Goal: Task Accomplishment & Management: Use online tool/utility

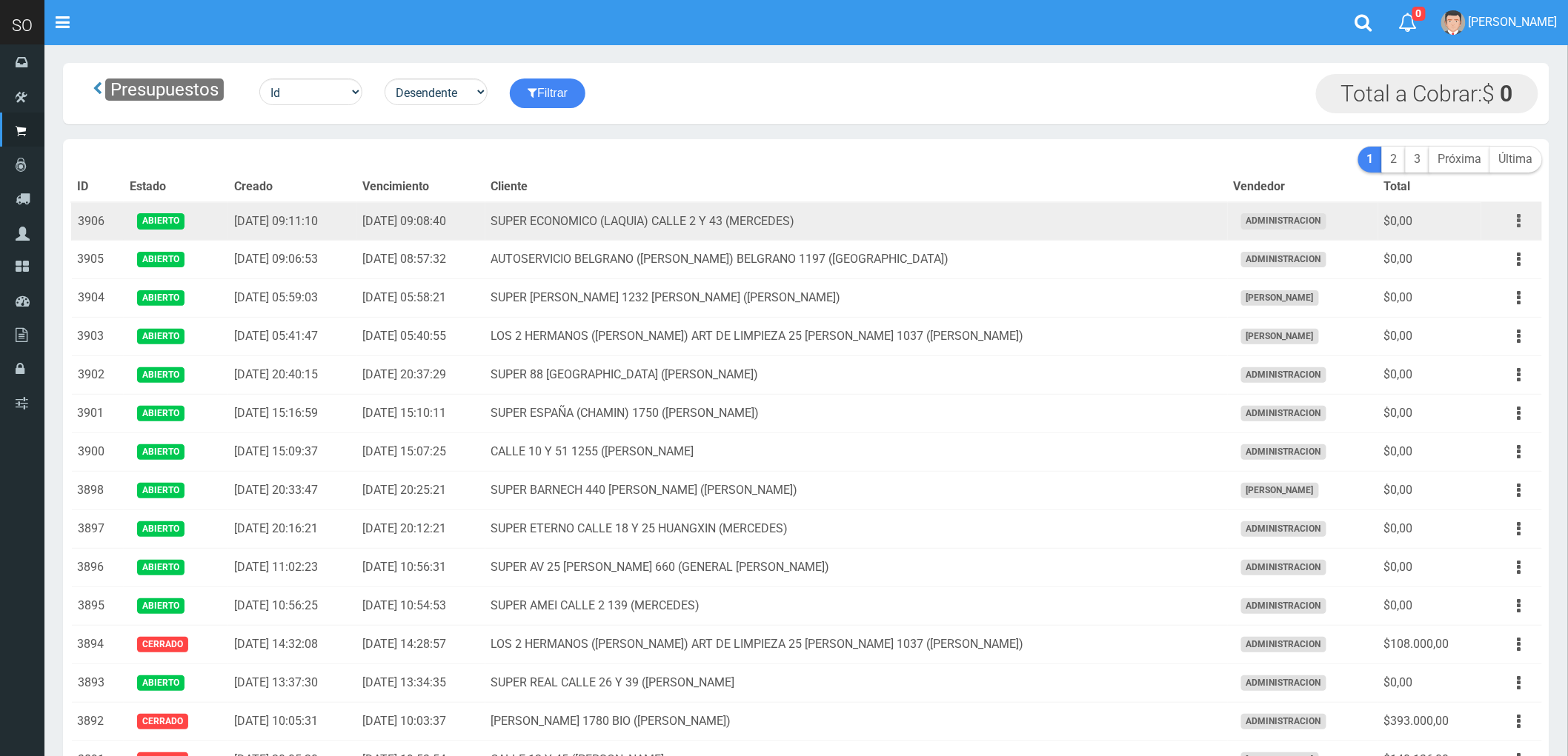
click at [1522, 222] on button "button" at bounding box center [1519, 220] width 33 height 26
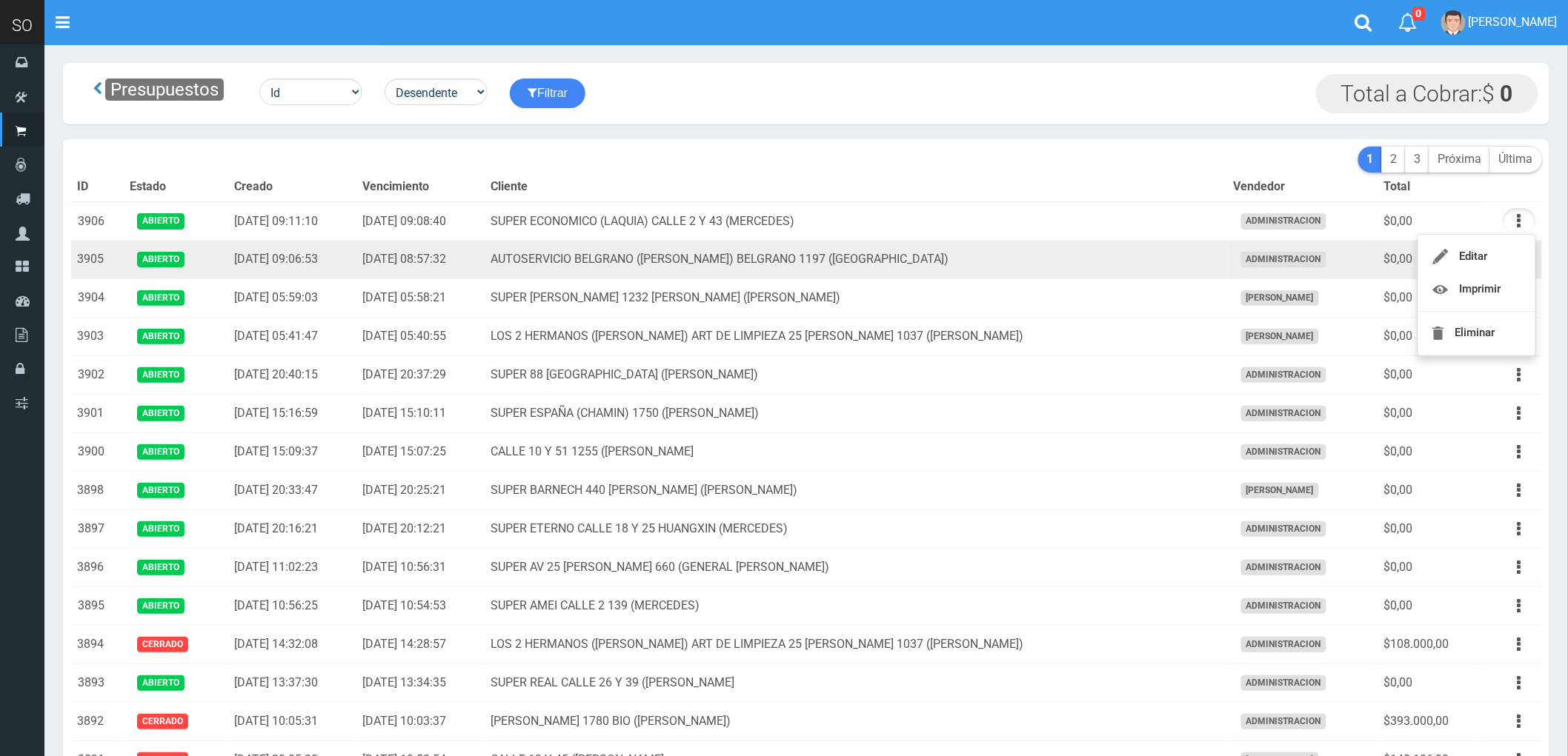
click at [1208, 256] on td "AUTOSERVICIO BELGRANO ([PERSON_NAME]) BELGRANO 1197 ([GEOGRAPHIC_DATA])" at bounding box center [856, 260] width 742 height 39
click at [1513, 257] on button "button" at bounding box center [1519, 259] width 33 height 26
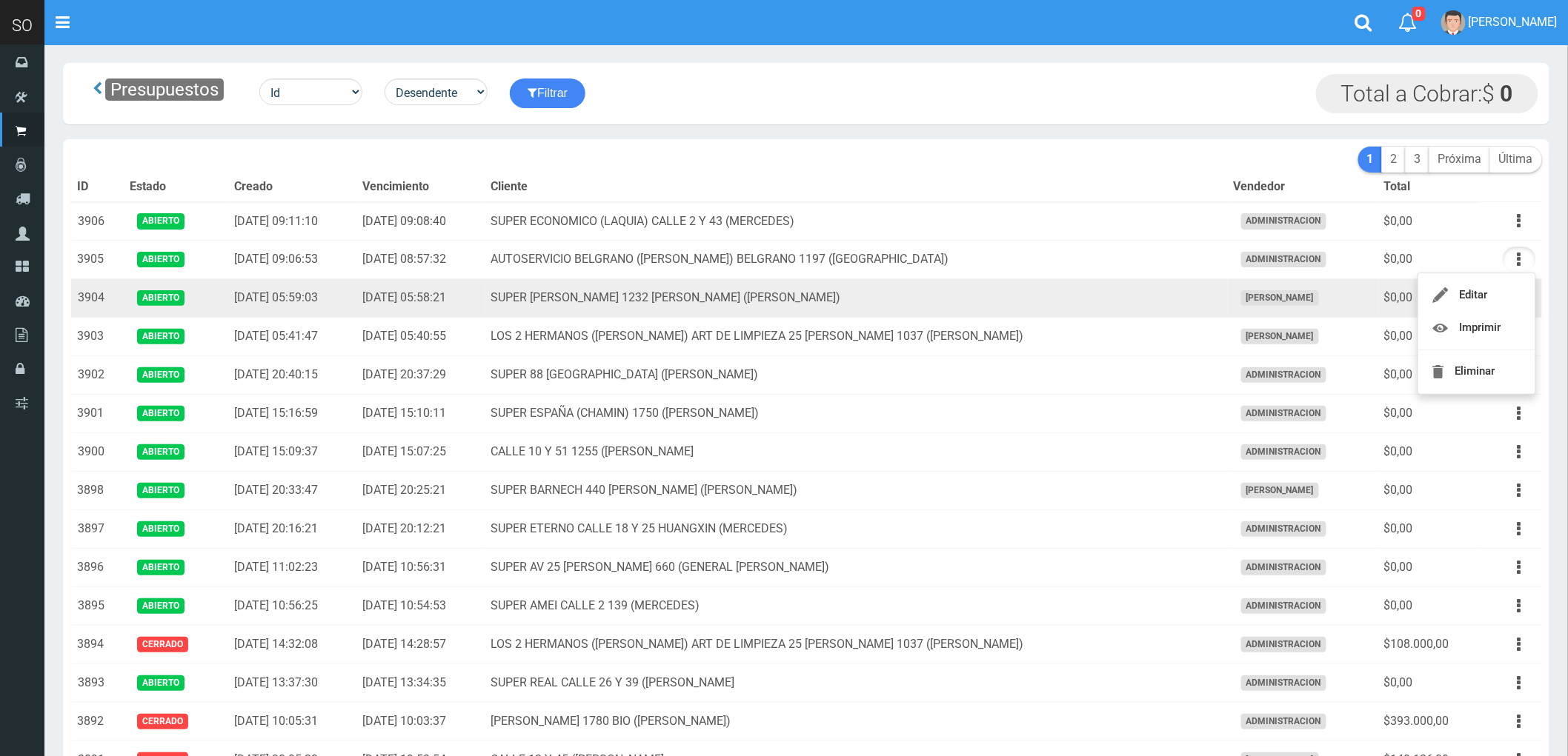
click at [1053, 306] on td "SUPER [PERSON_NAME] 1232 [PERSON_NAME] ([PERSON_NAME])" at bounding box center [856, 299] width 742 height 39
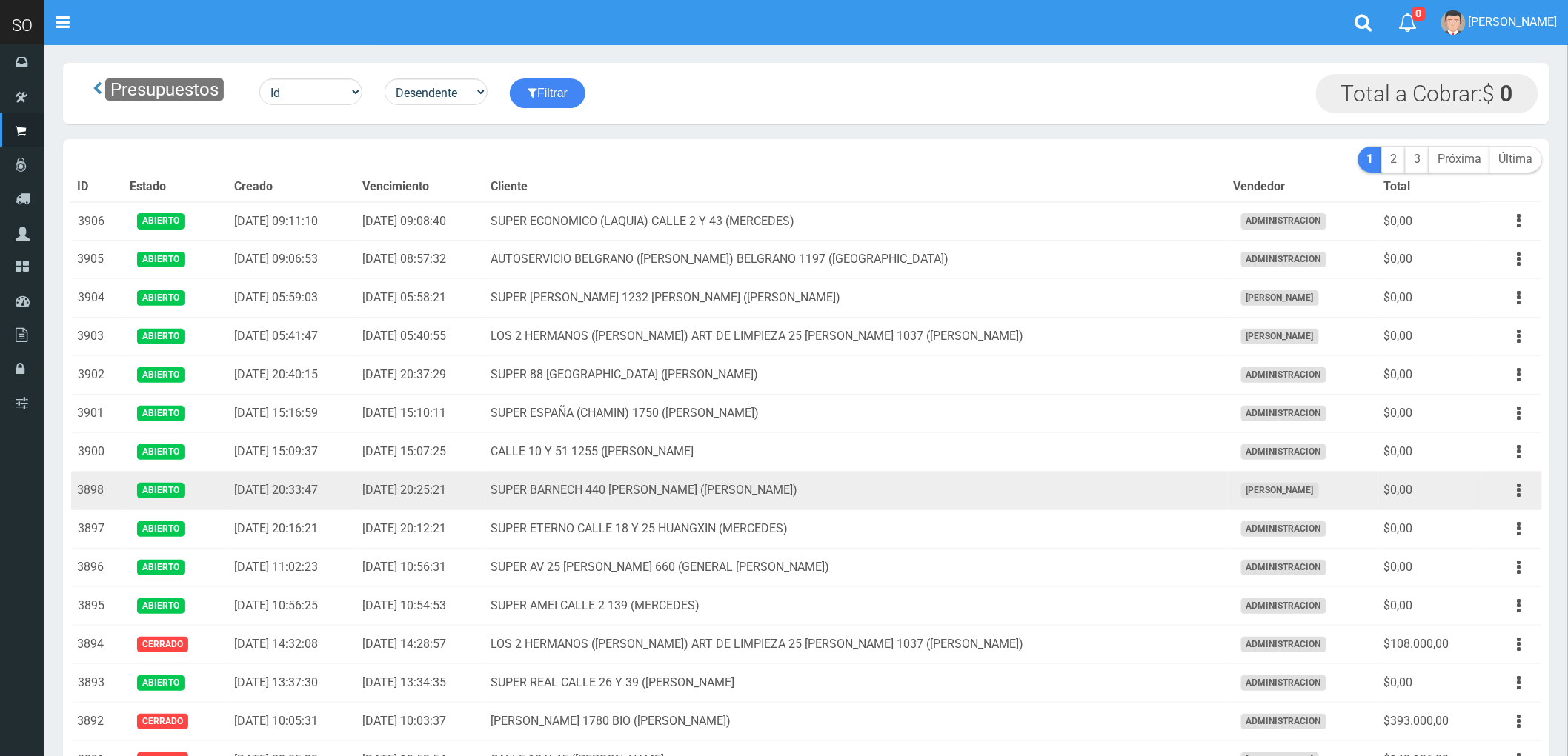
click at [1042, 492] on td "SUPER BARNECH 440 [PERSON_NAME] ([PERSON_NAME])" at bounding box center [856, 491] width 742 height 39
click at [1516, 487] on button "button" at bounding box center [1519, 490] width 33 height 26
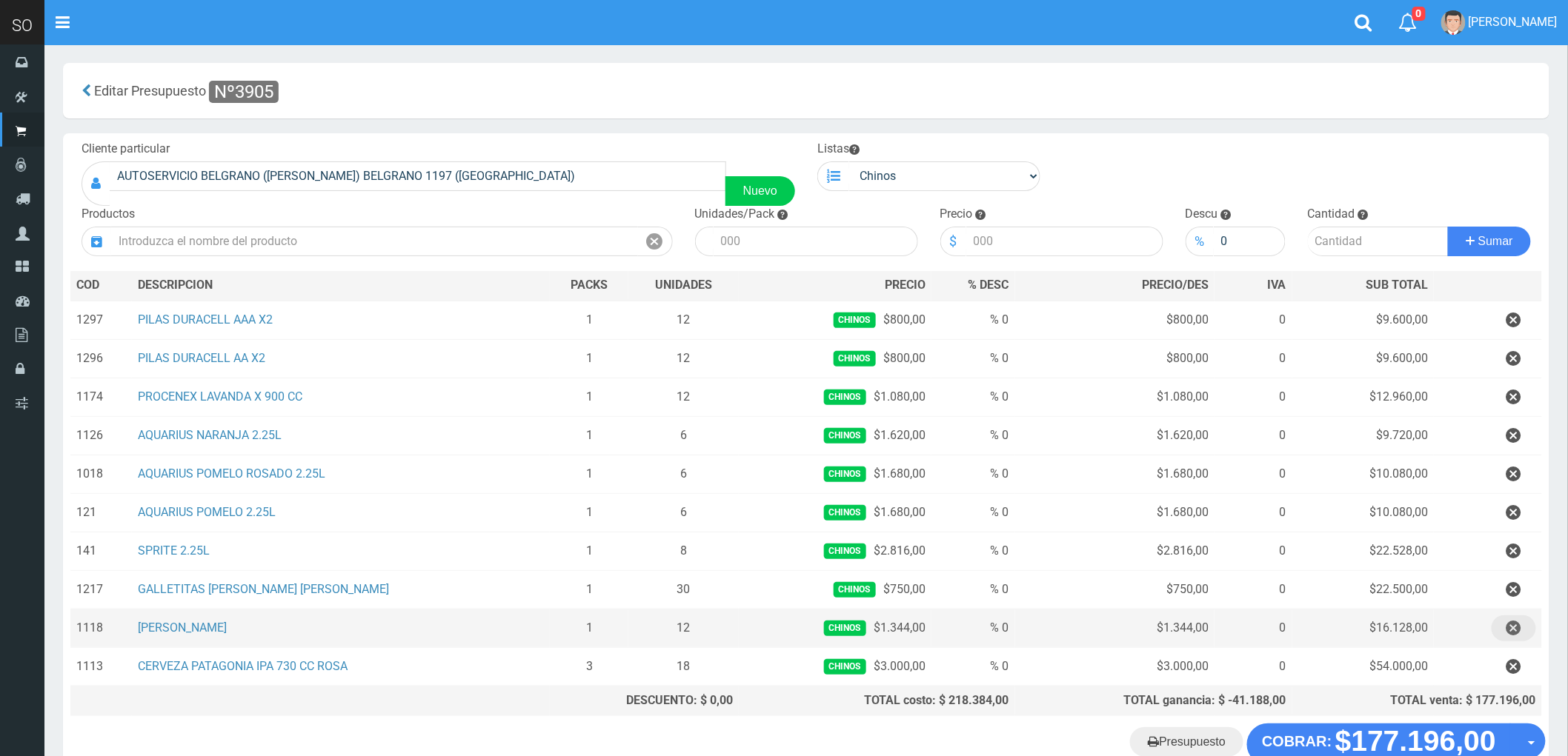
click at [1516, 632] on icon "button" at bounding box center [1513, 628] width 15 height 26
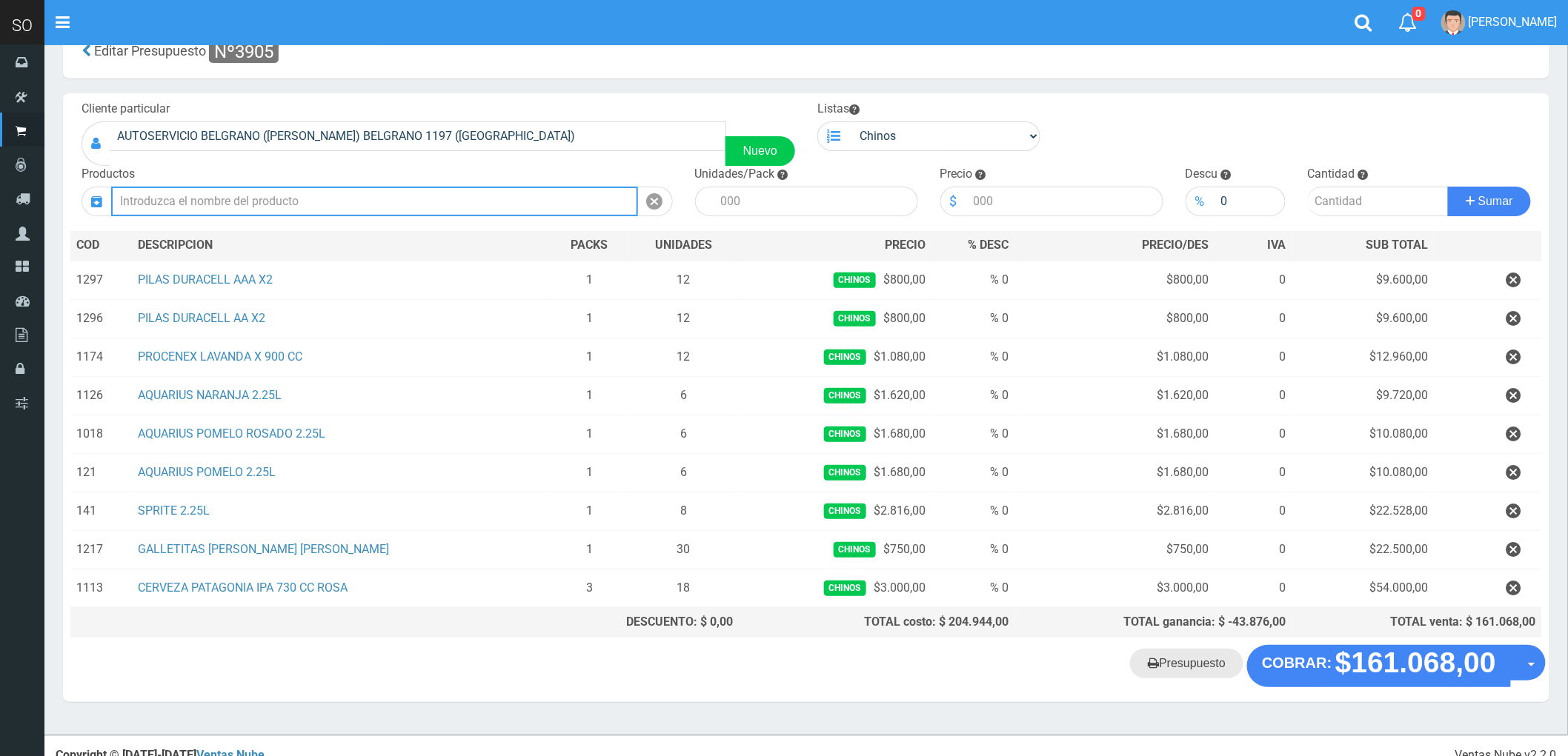
scroll to position [61, 0]
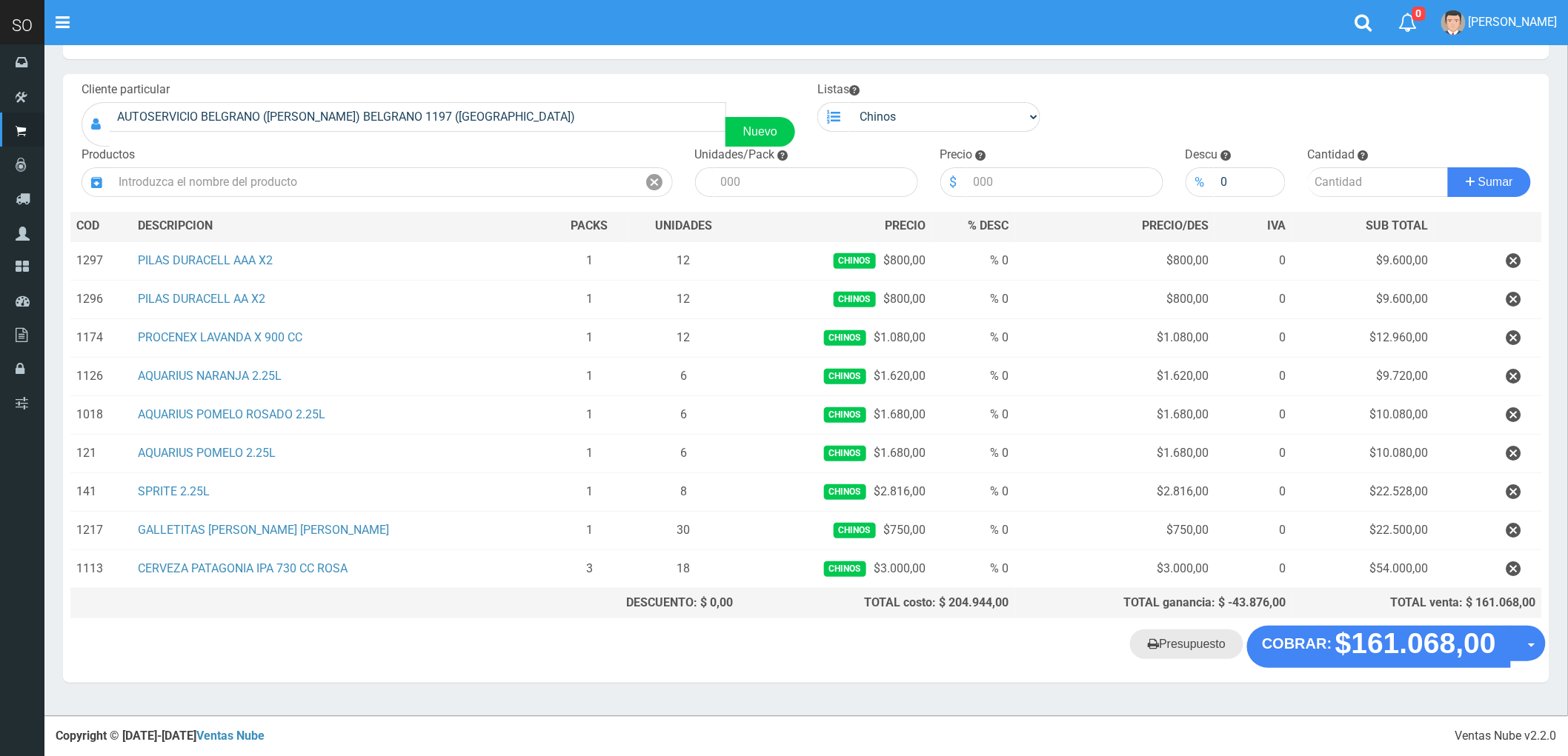
click at [1196, 650] on link "Presupuesto" at bounding box center [1186, 644] width 113 height 29
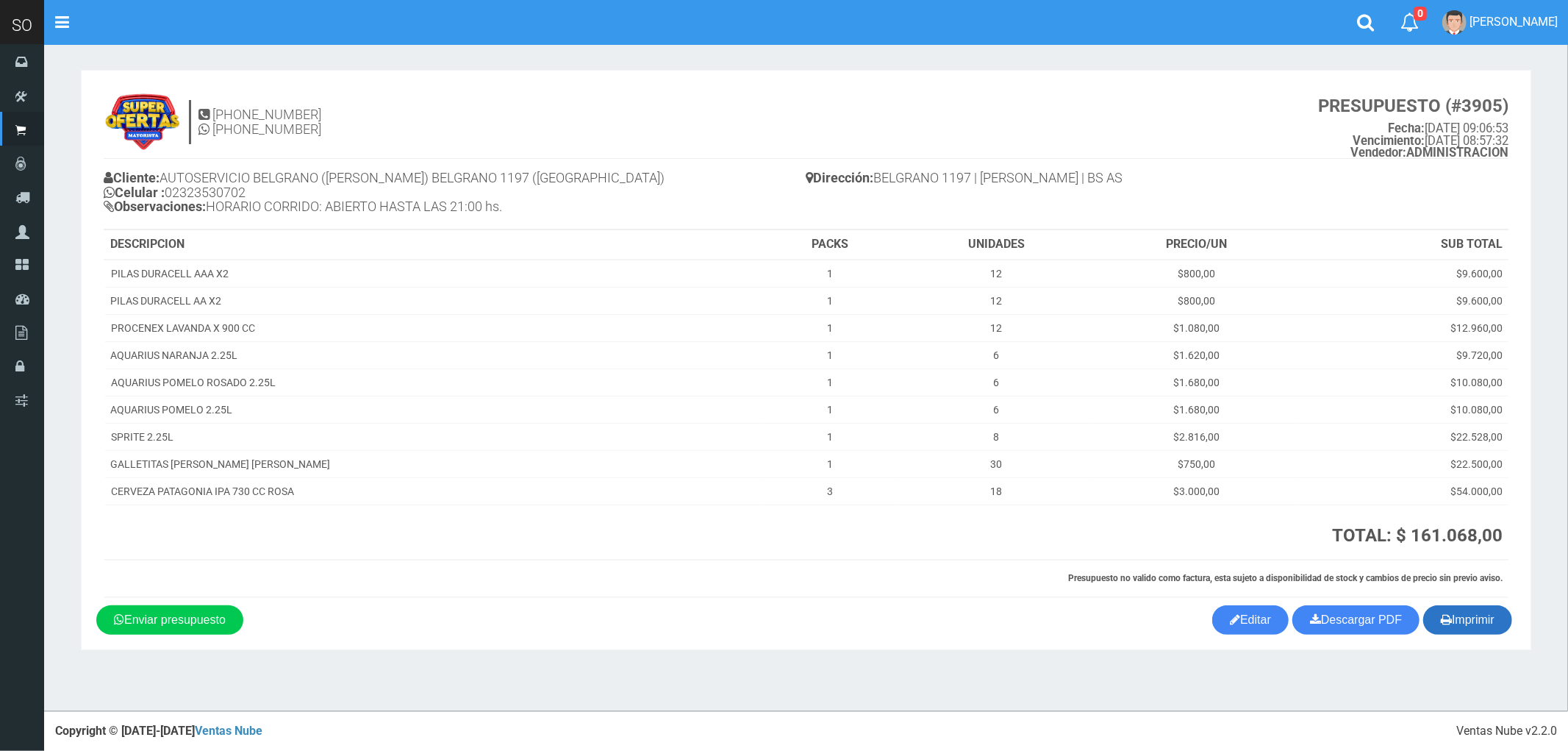
click at [1466, 619] on button "Imprimir" at bounding box center [1468, 620] width 89 height 29
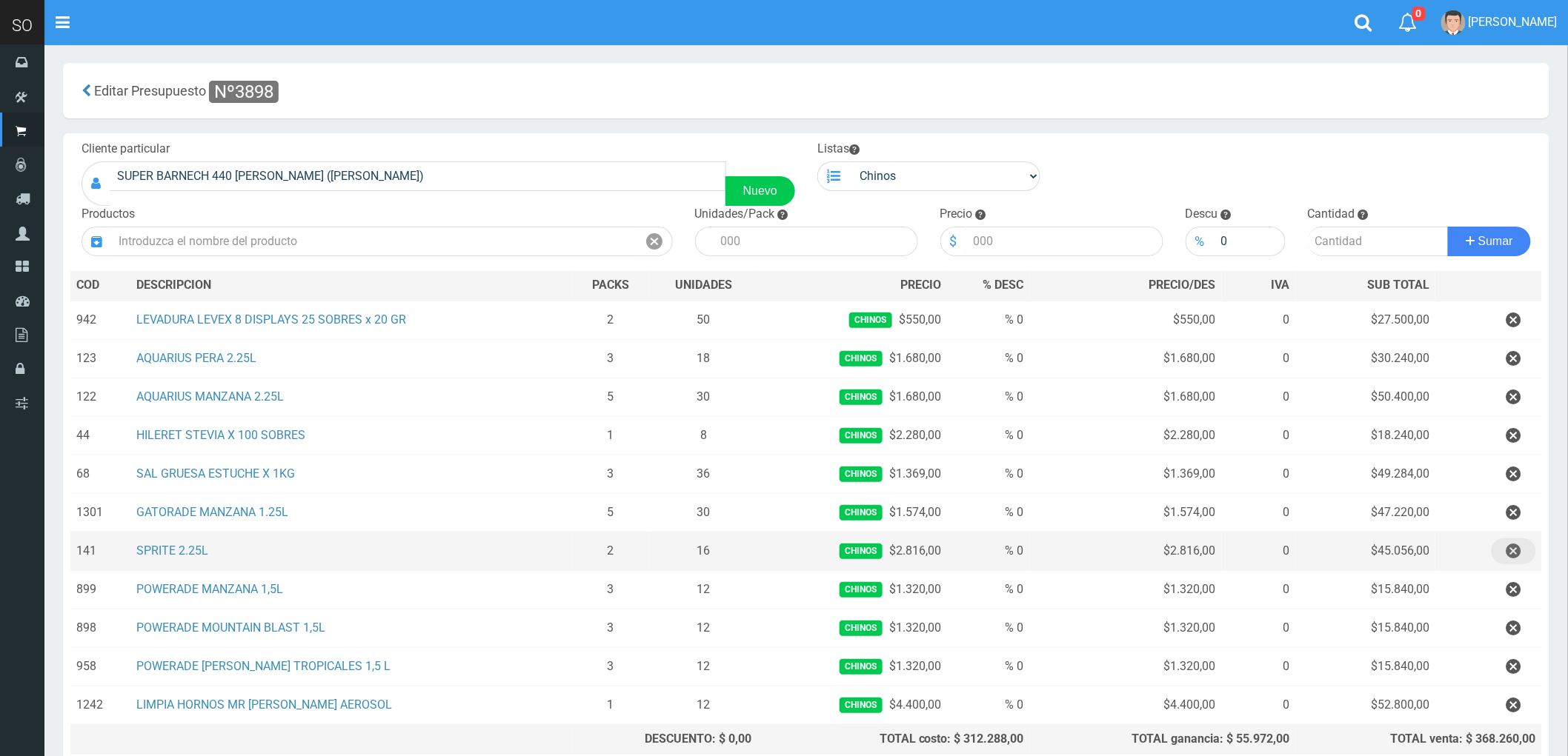
click at [1512, 551] on icon "button" at bounding box center [1513, 551] width 15 height 26
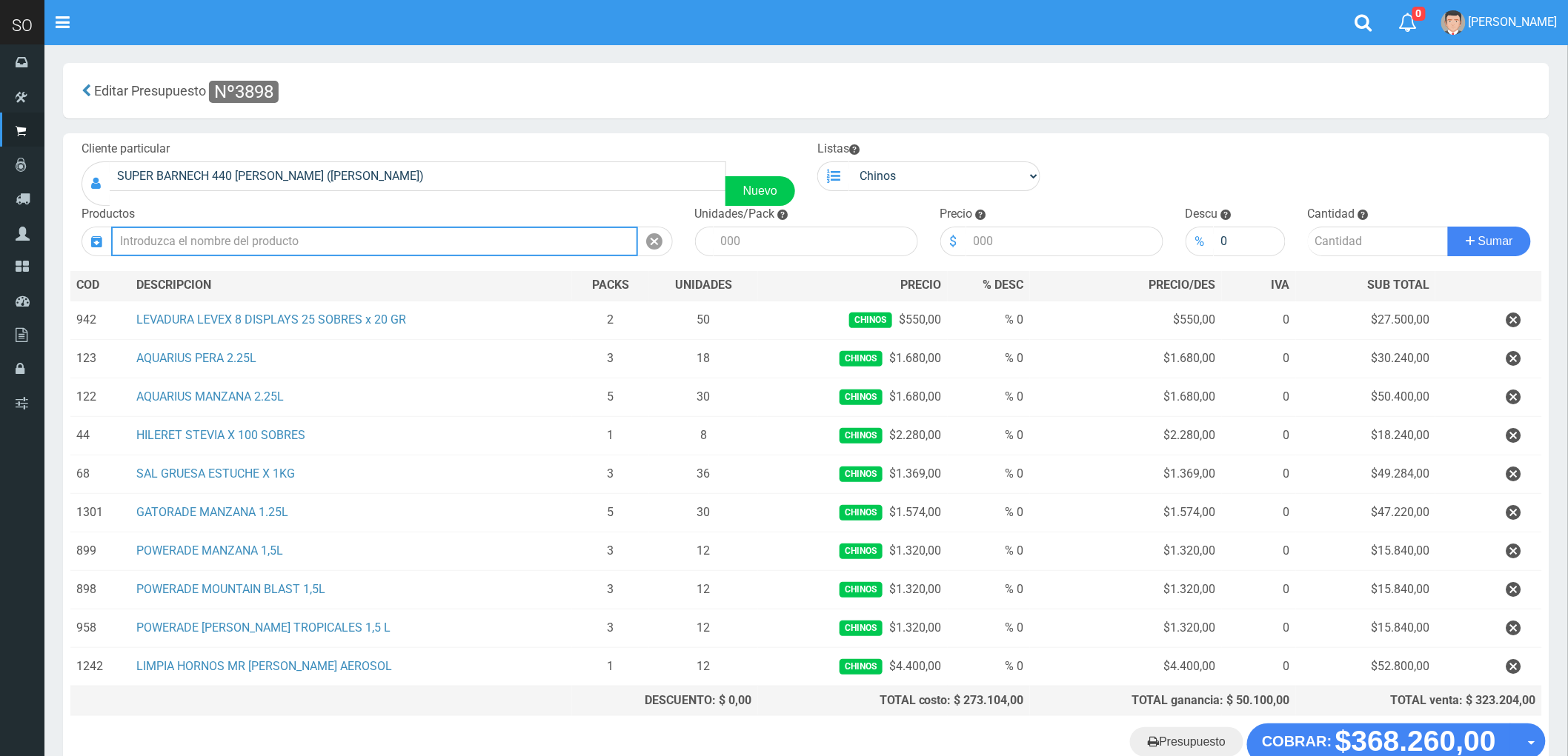
click at [222, 245] on input "text" at bounding box center [374, 241] width 527 height 29
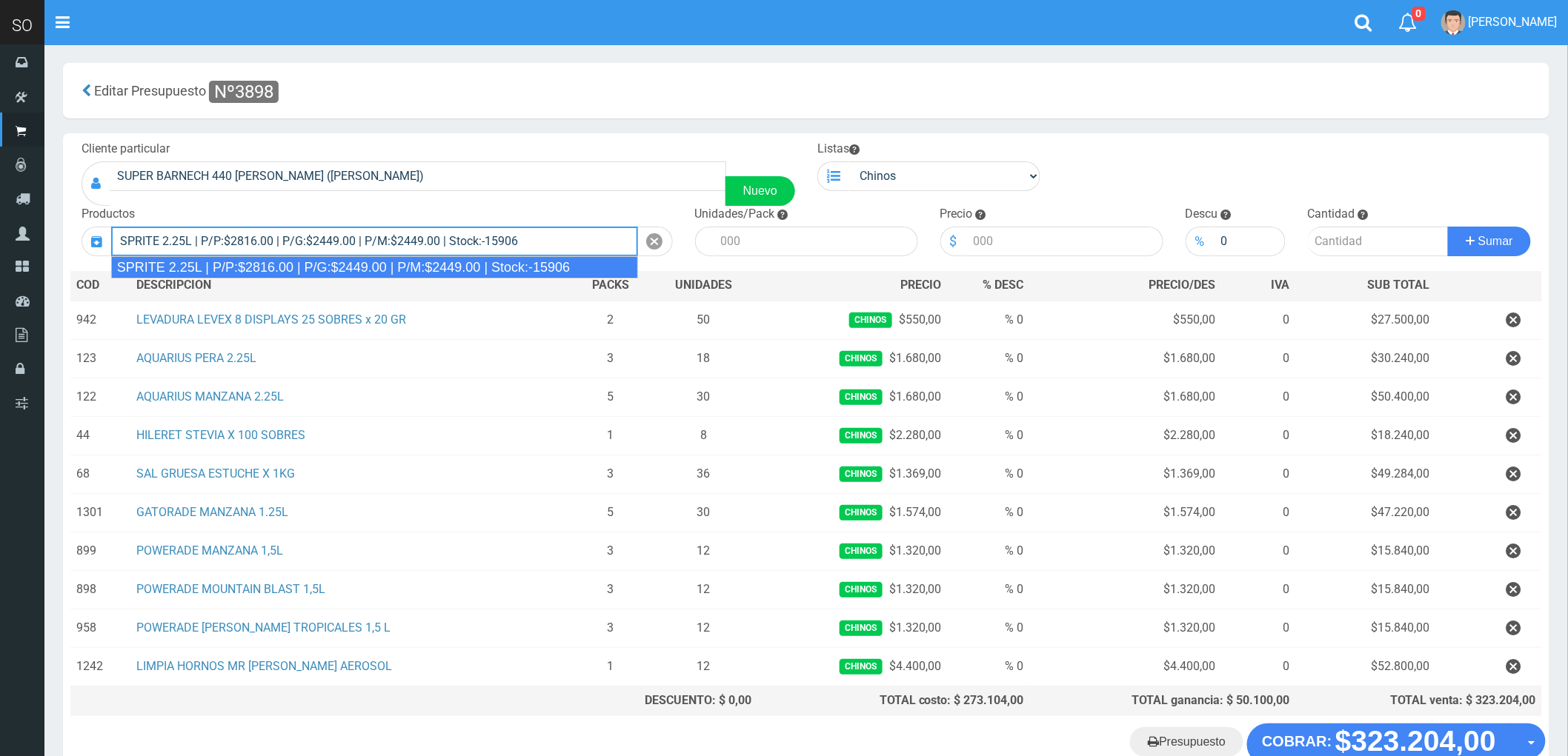
type input "SPRITE 2.25L | P/P:$2816.00 | P/G:$2449.00 | P/M:$2449.00 | Stock:-15906"
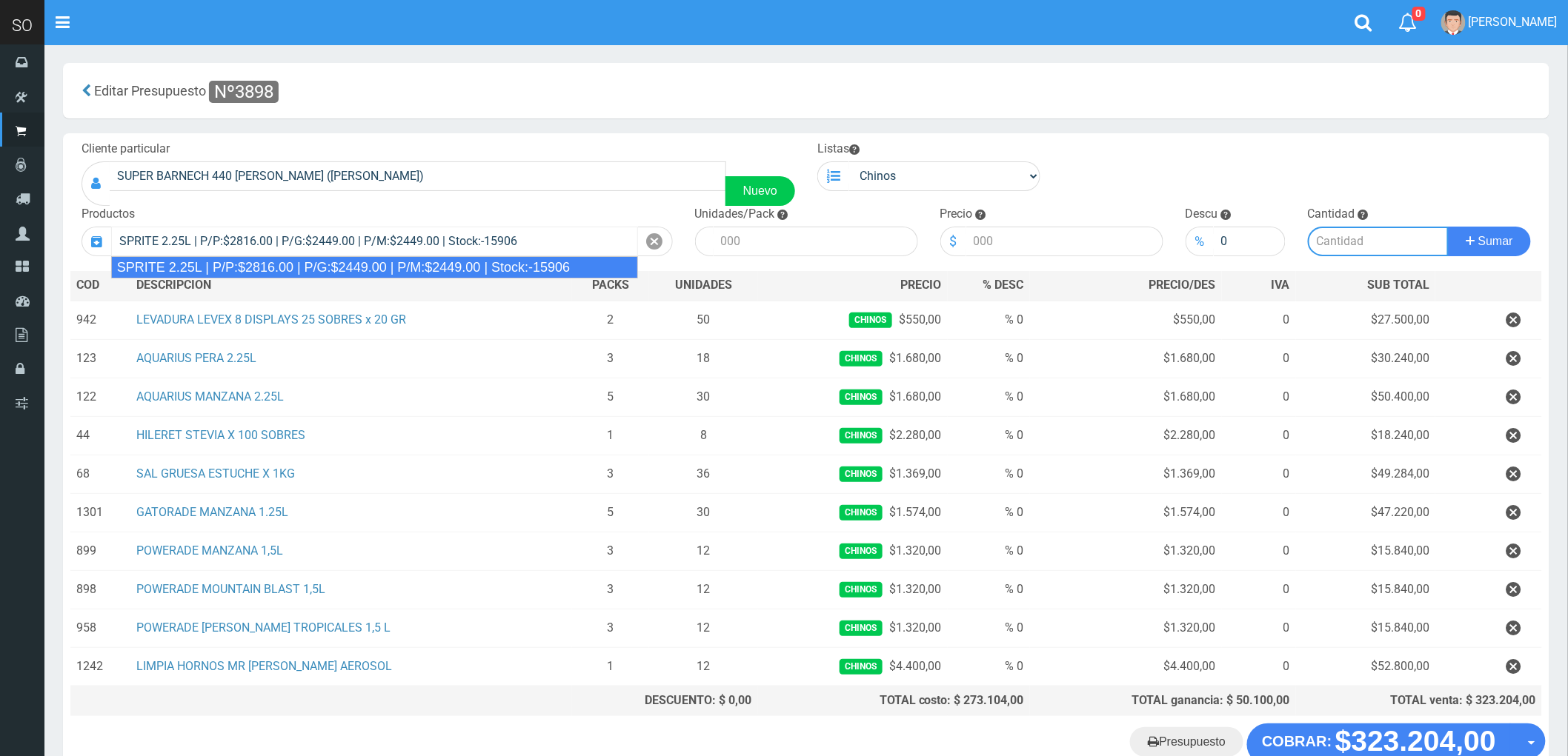
type input "8"
type input "2816.00"
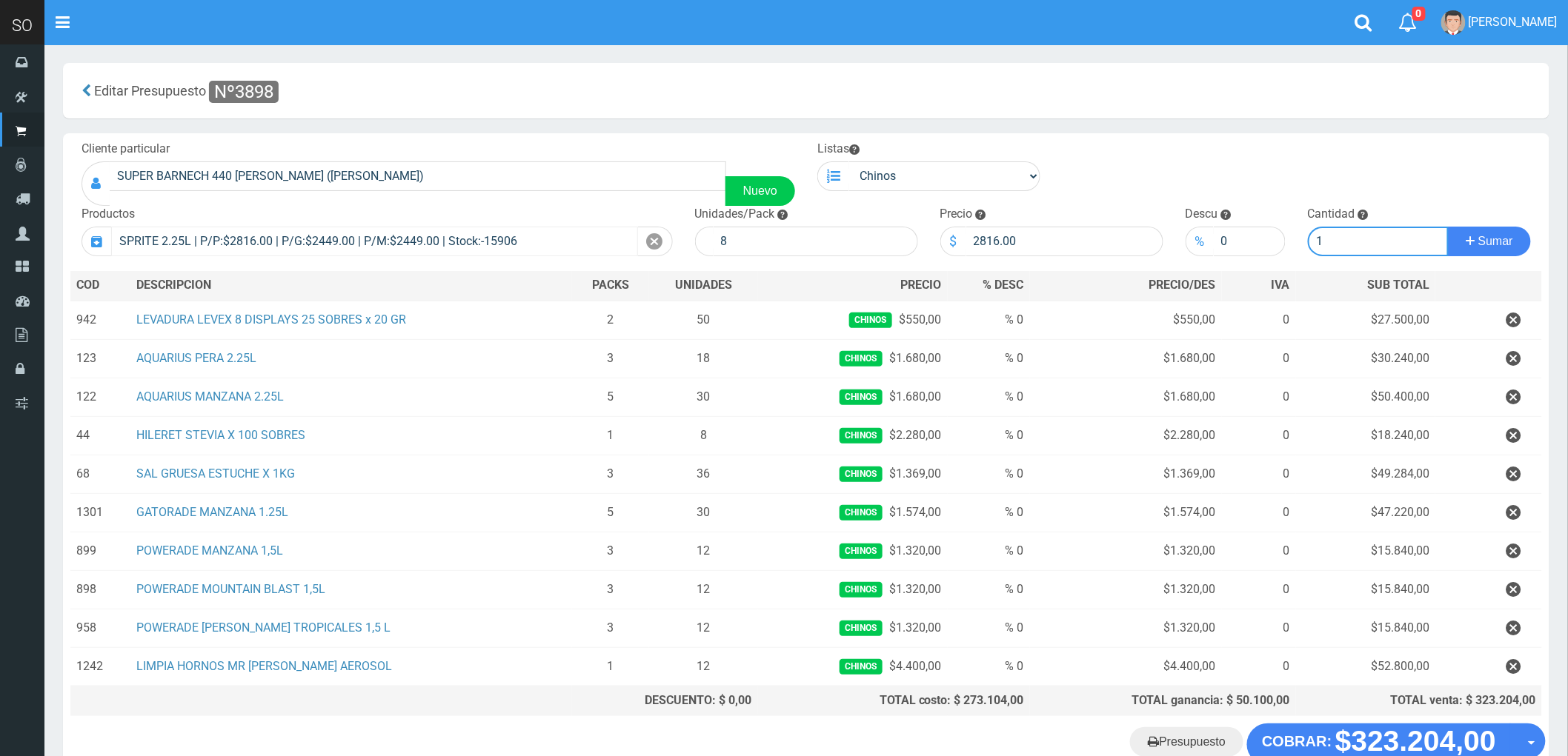
type input "1"
click at [1448, 226] on button "Sumar" at bounding box center [1489, 241] width 83 height 29
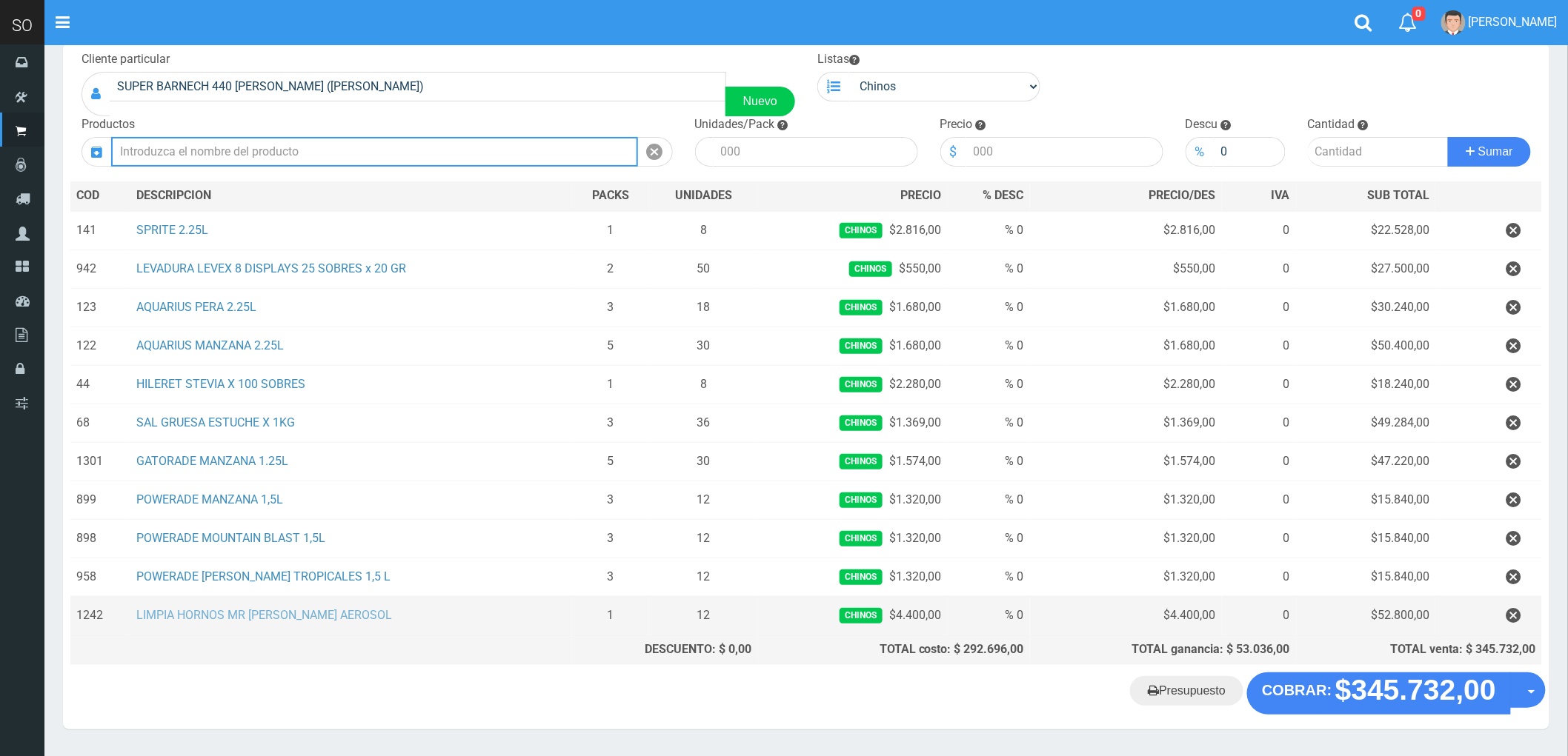
scroll to position [139, 0]
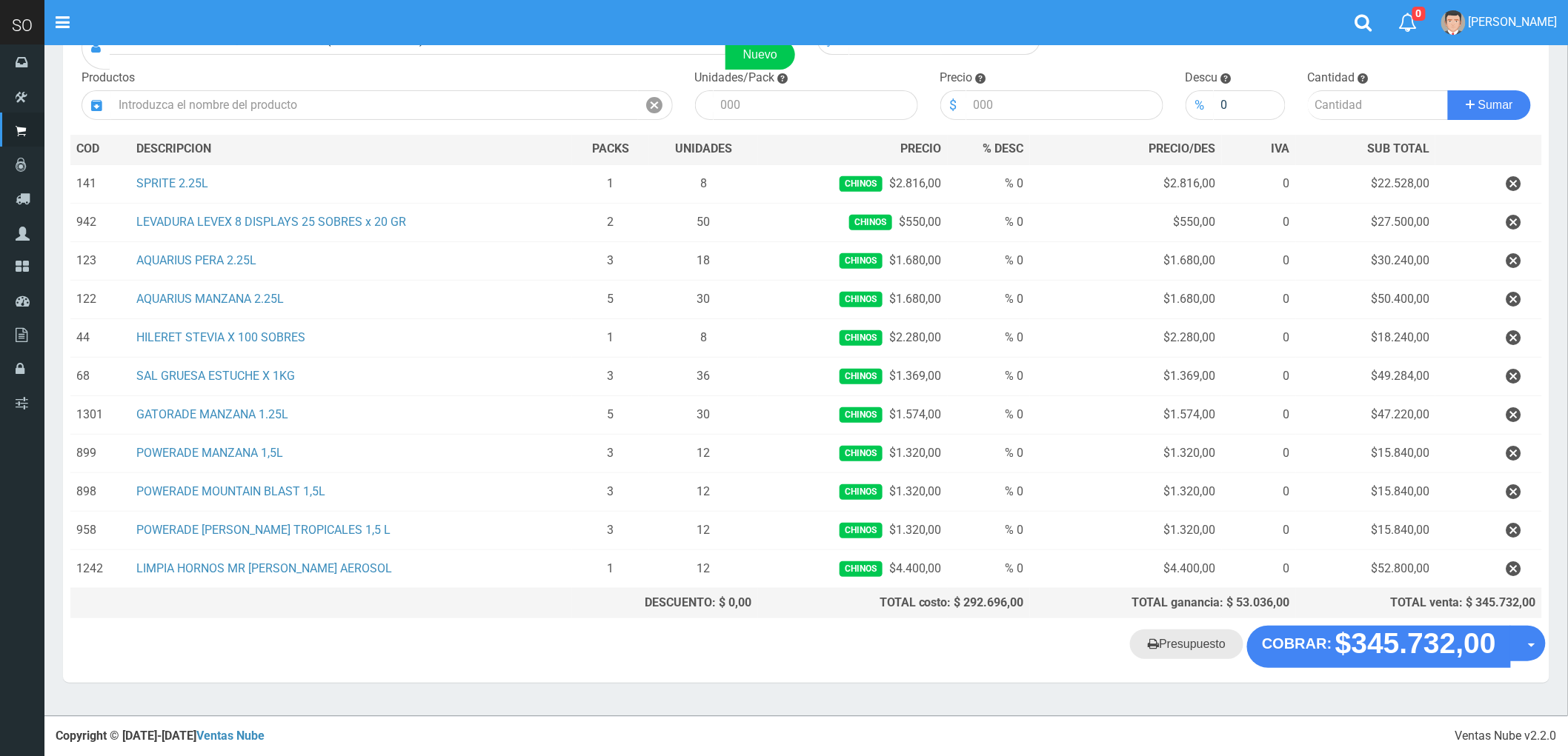
click at [1211, 651] on link "Presupuesto" at bounding box center [1186, 644] width 113 height 29
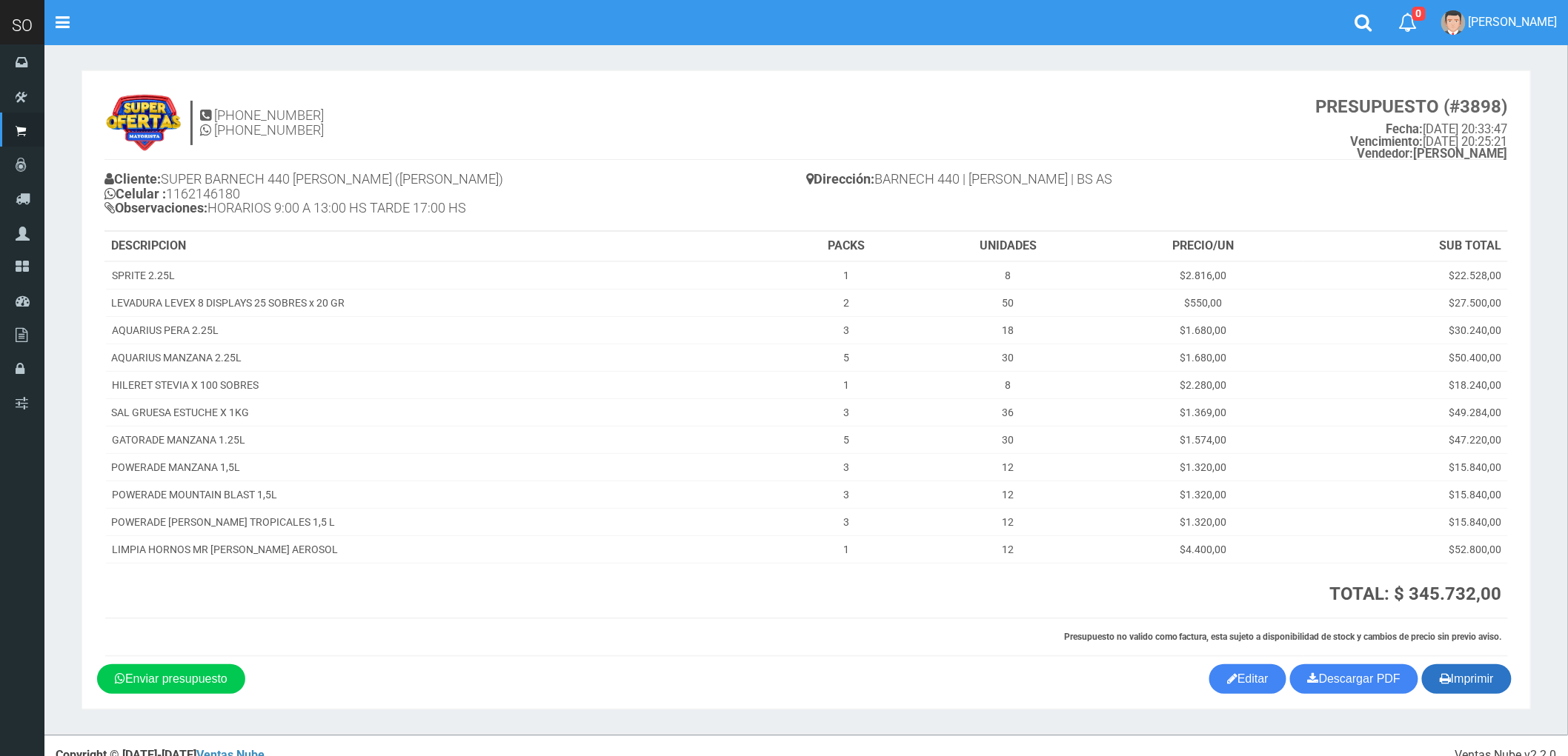
click at [1467, 683] on button "Imprimir" at bounding box center [1467, 679] width 90 height 29
